Goal: Information Seeking & Learning: Learn about a topic

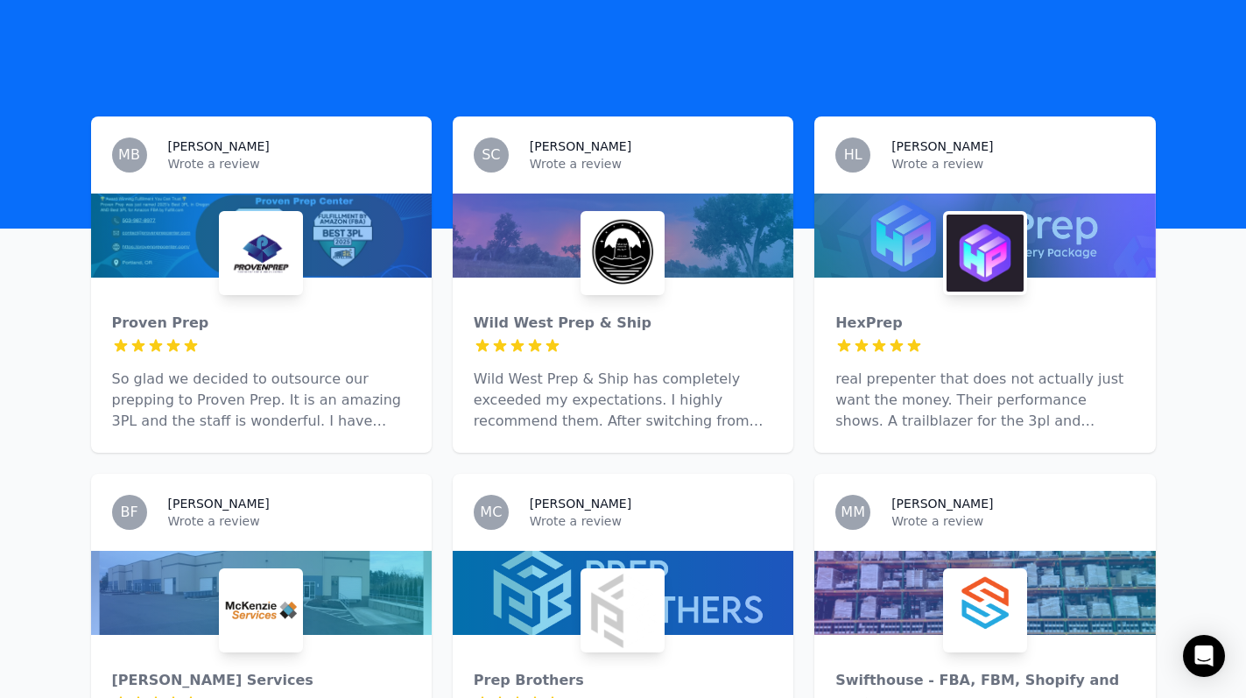
scroll to position [750, 0]
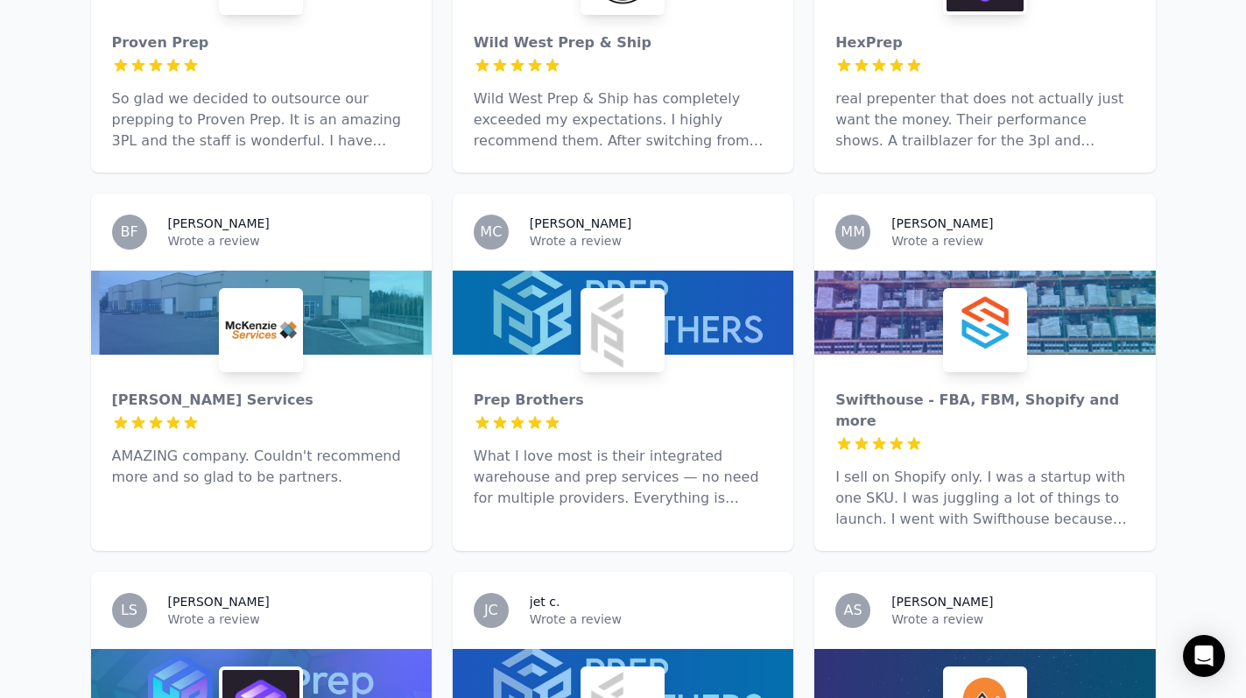
click at [328, 451] on p "AMAZING company. Couldn't recommend more and so glad to be partners." at bounding box center [261, 467] width 299 height 42
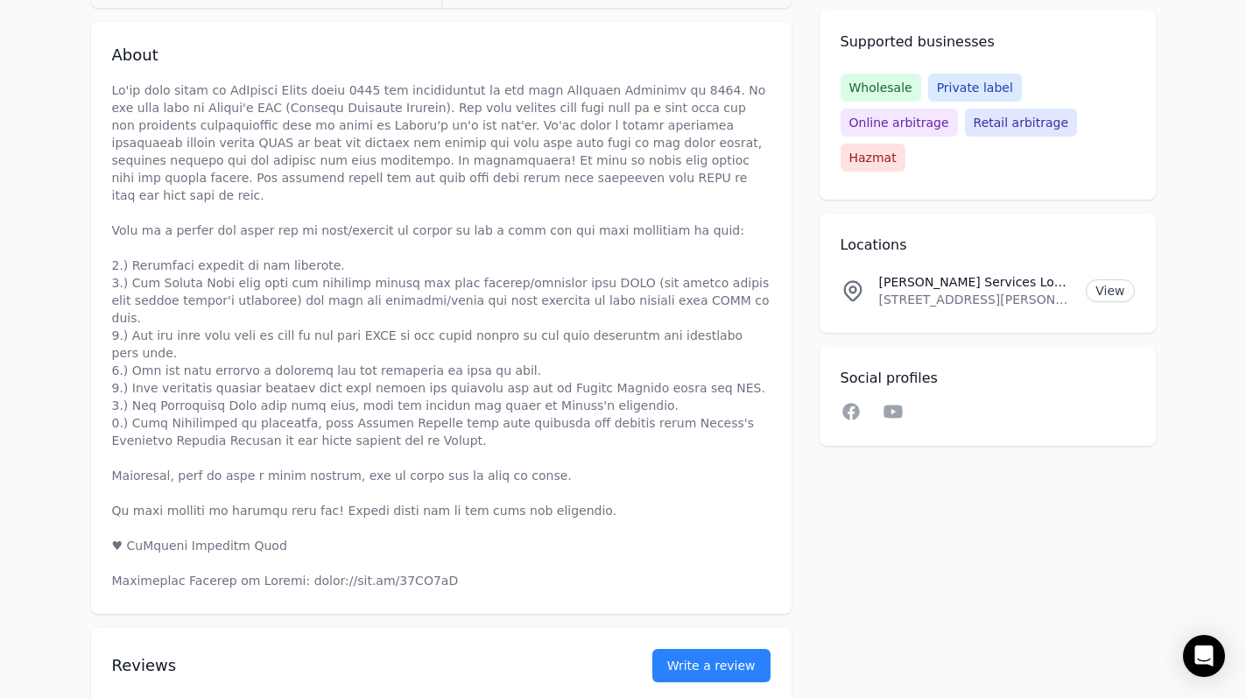
scroll to position [963, 0]
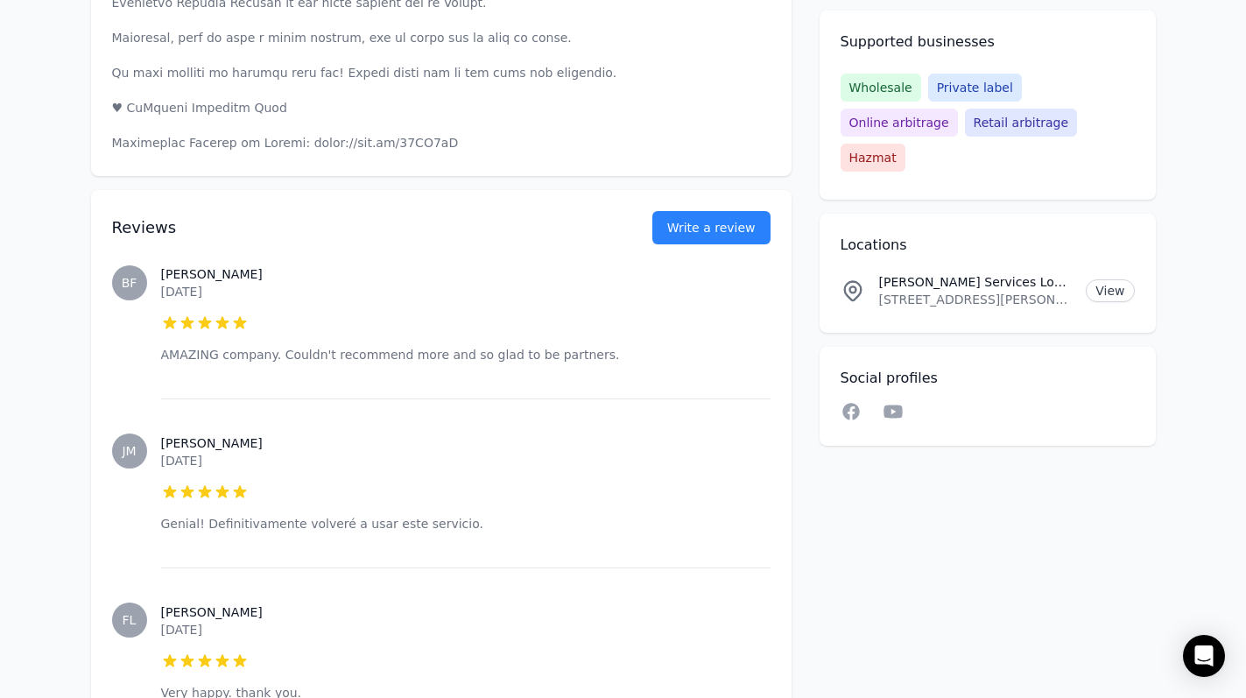
drag, startPoint x: 820, startPoint y: 578, endPoint x: 827, endPoint y: 595, distance: 18.4
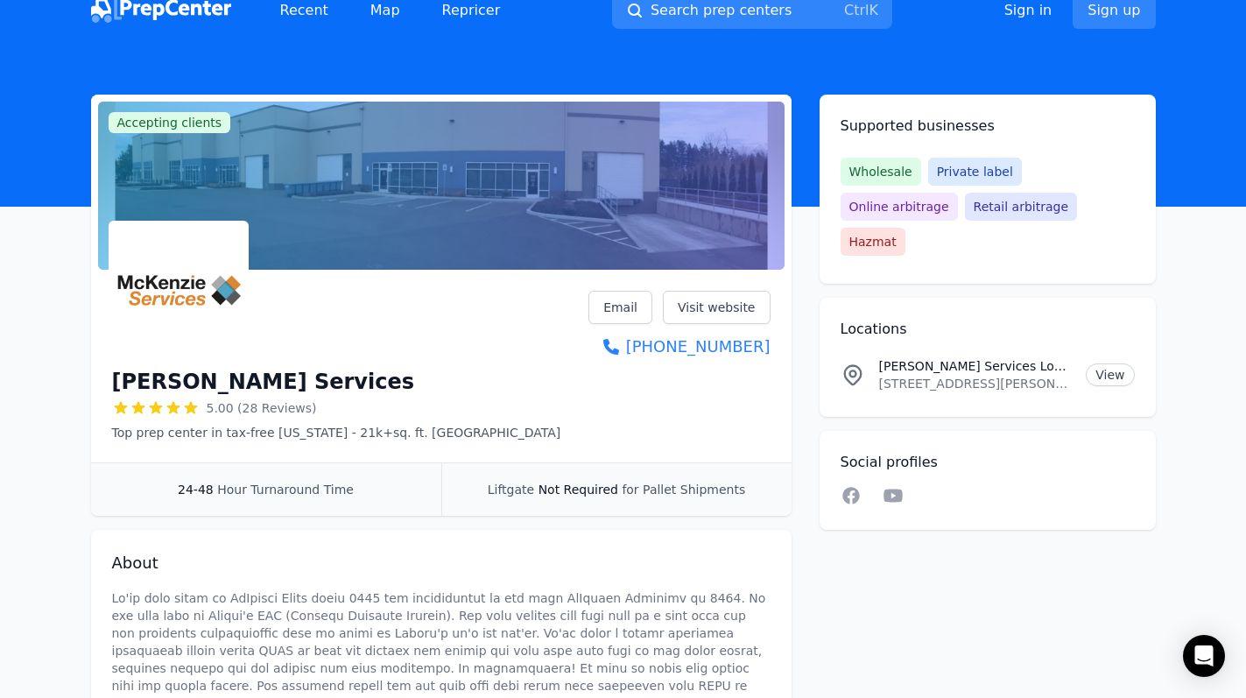
scroll to position [0, 0]
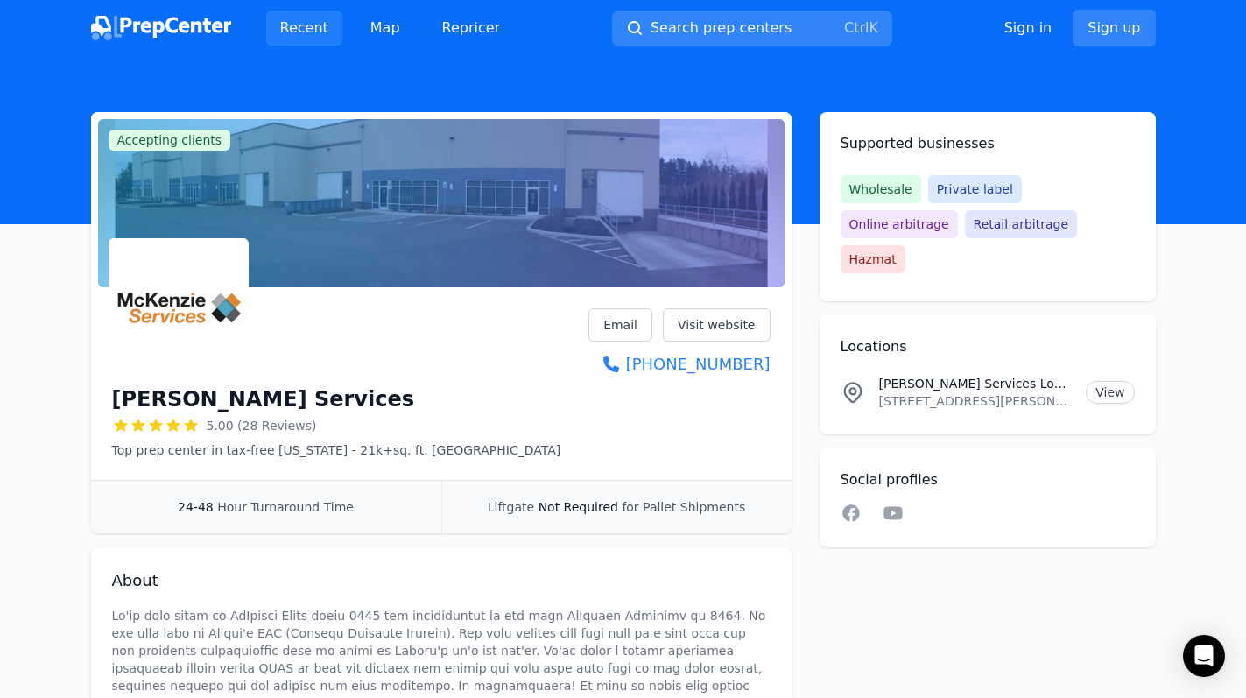
click at [298, 25] on link "Recent" at bounding box center [304, 28] width 76 height 35
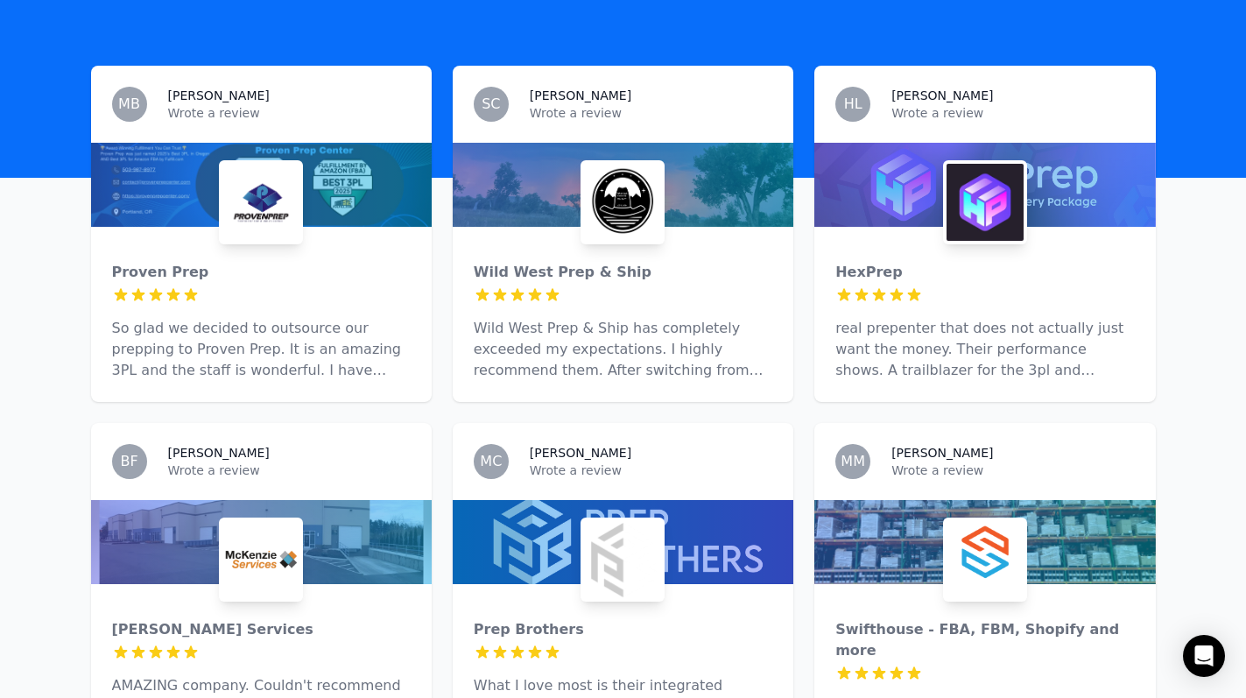
scroll to position [525, 0]
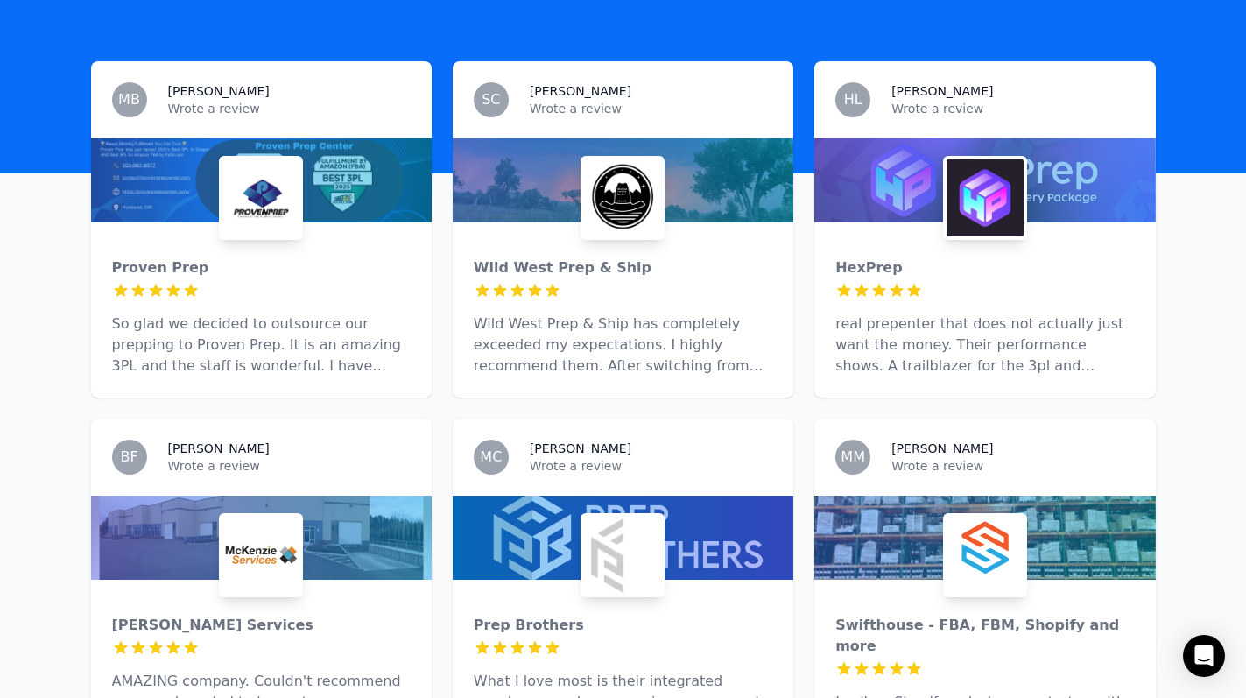
click at [236, 544] on img at bounding box center [260, 555] width 77 height 77
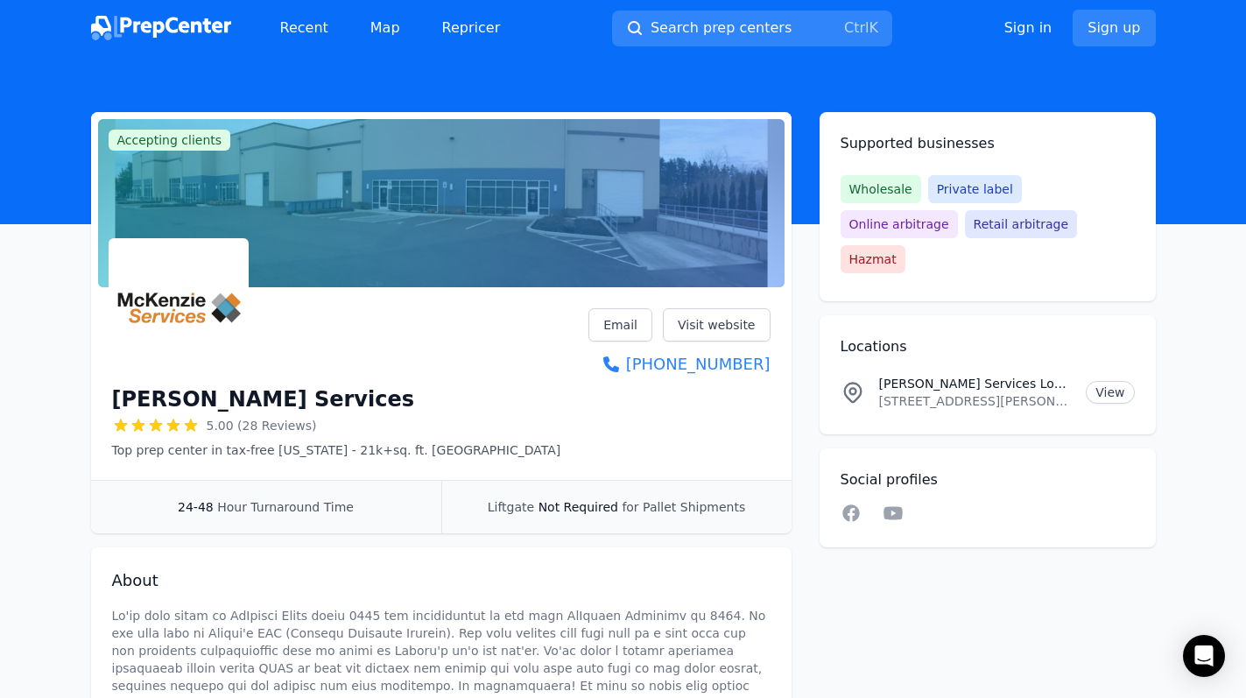
click at [131, 28] on img at bounding box center [161, 28] width 140 height 25
